Goal: Information Seeking & Learning: Learn about a topic

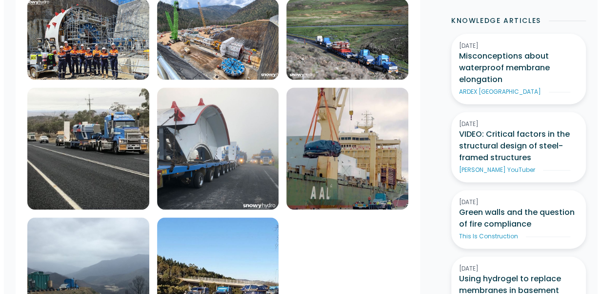
scroll to position [537, 0]
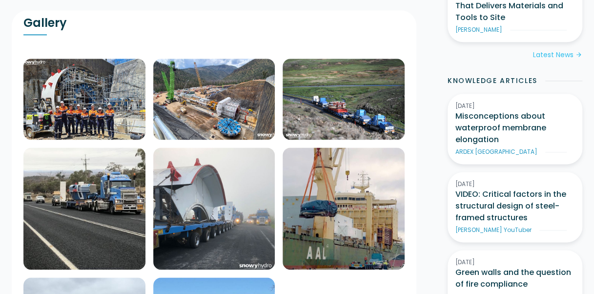
click at [145, 78] on img at bounding box center [84, 99] width 122 height 81
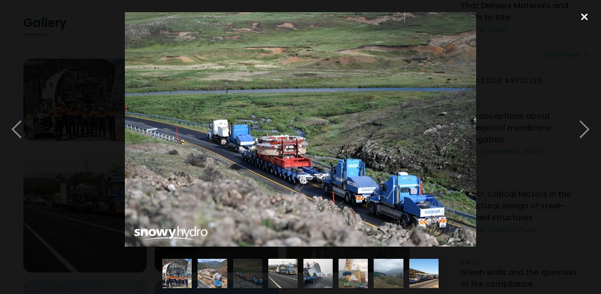
drag, startPoint x: 584, startPoint y: 18, endPoint x: 482, endPoint y: 51, distance: 107.8
click at [584, 17] on div at bounding box center [584, 16] width 33 height 21
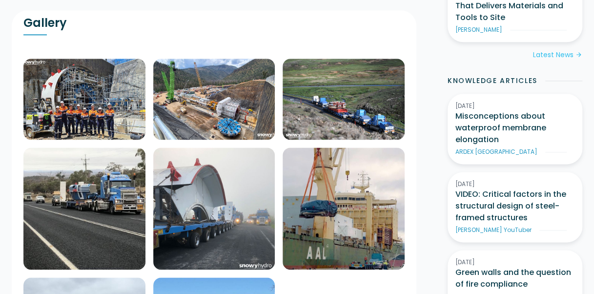
click at [145, 88] on img at bounding box center [84, 99] width 122 height 81
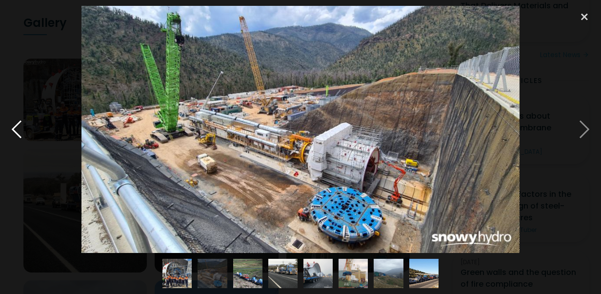
click at [18, 132] on div at bounding box center [16, 129] width 33 height 247
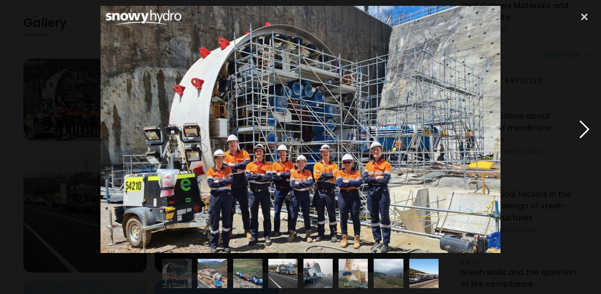
click at [578, 125] on div at bounding box center [584, 129] width 33 height 247
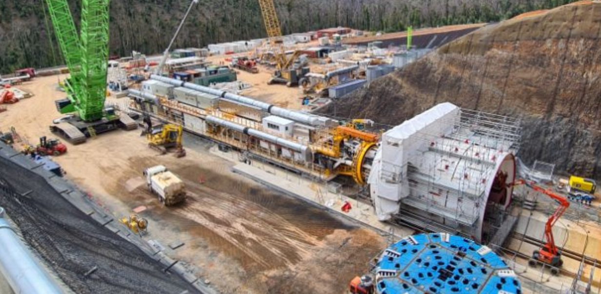
scroll to position [536, 0]
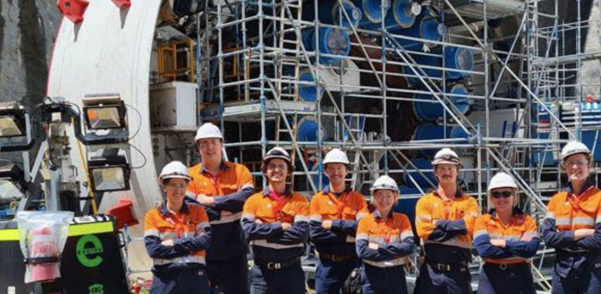
drag, startPoint x: 185, startPoint y: 123, endPoint x: 237, endPoint y: 162, distance: 64.7
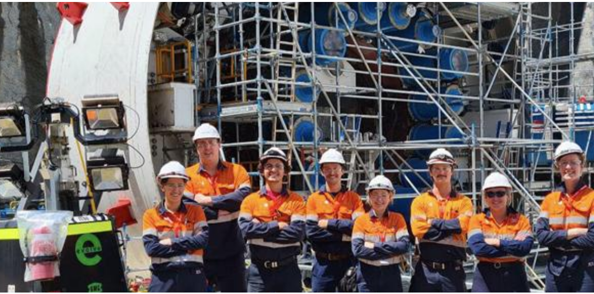
scroll to position [537, 0]
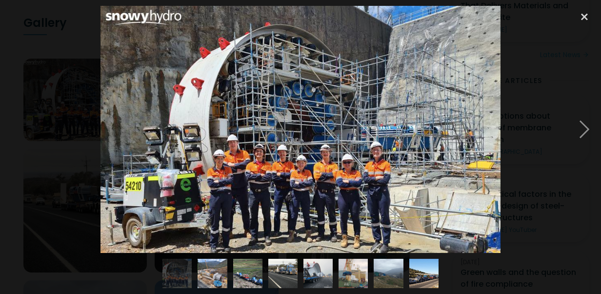
click at [65, 123] on div at bounding box center [300, 129] width 601 height 247
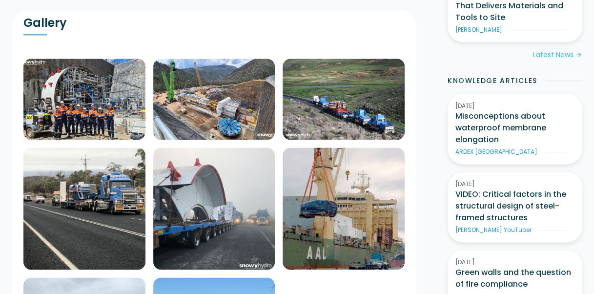
click at [15, 210] on div "Gallery No items found." at bounding box center [214, 212] width 404 height 404
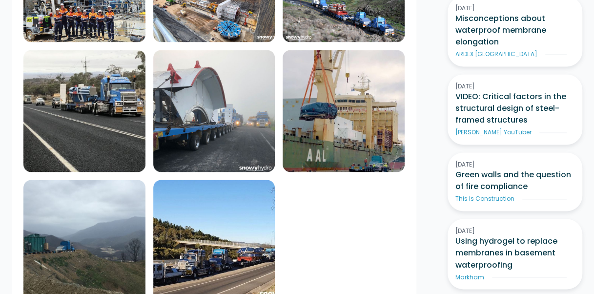
click at [145, 42] on img at bounding box center [84, 1] width 122 height 81
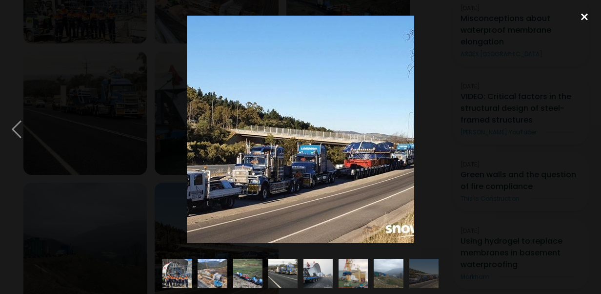
click at [585, 20] on div at bounding box center [584, 16] width 33 height 21
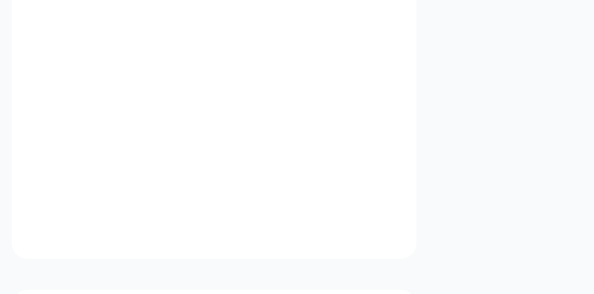
scroll to position [1024, 0]
